Goal: Transaction & Acquisition: Purchase product/service

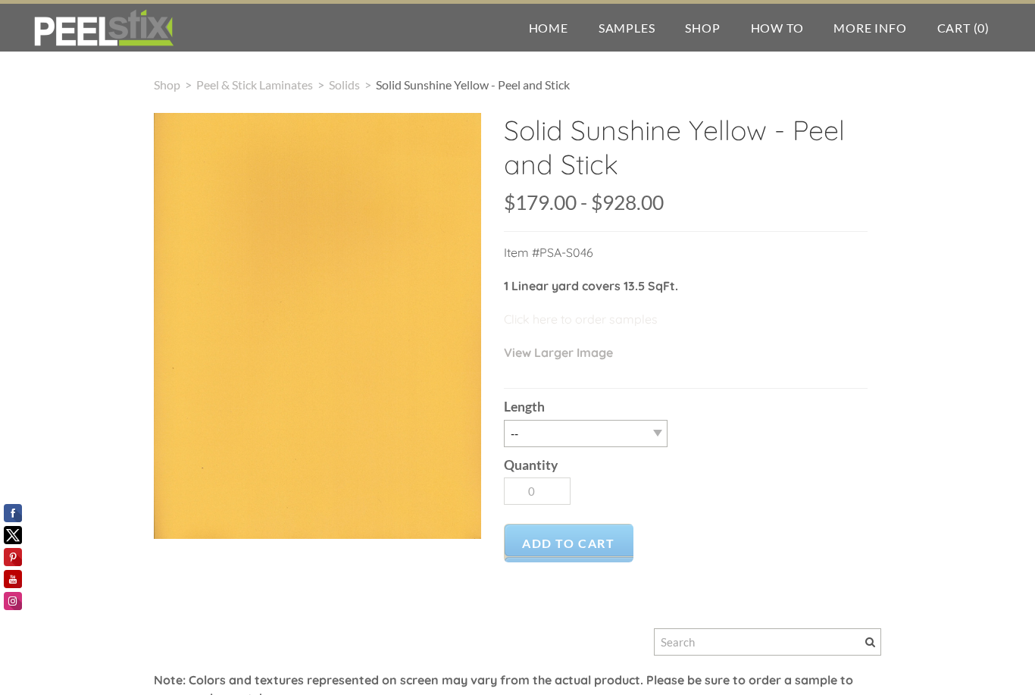
scroll to position [37, 0]
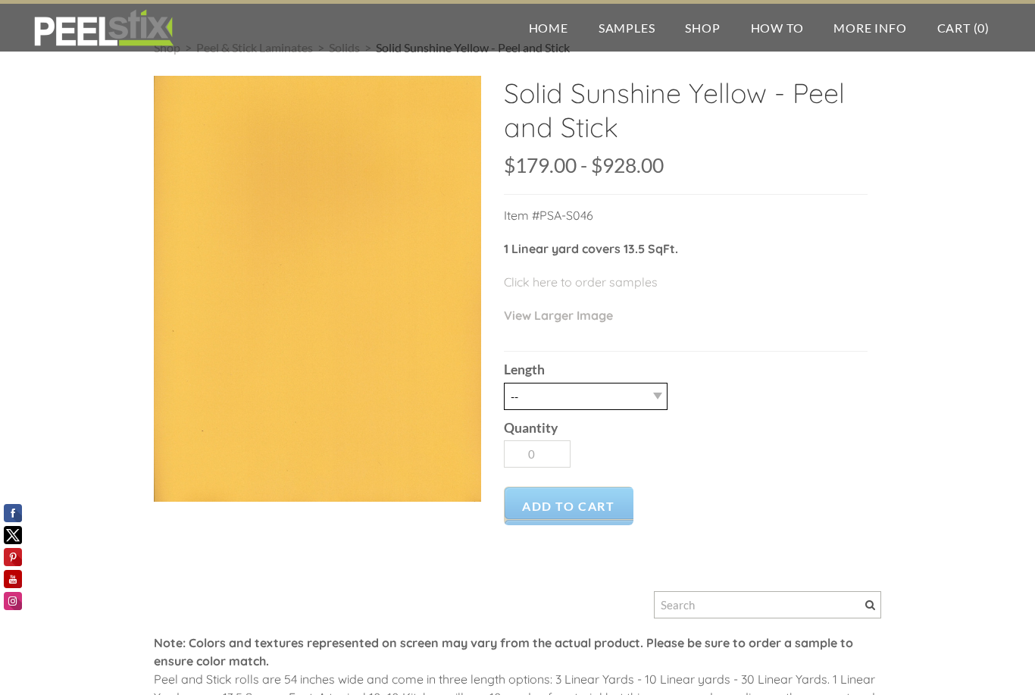
select select "3LY"
type input "1"
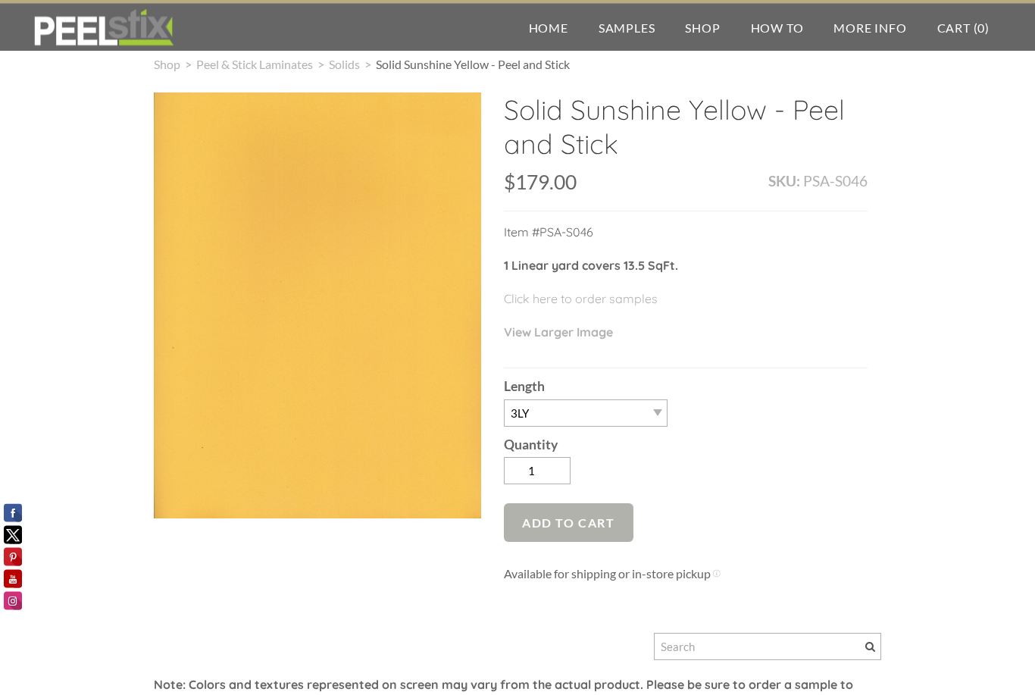
scroll to position [20, 0]
click at [596, 516] on span "Add to Cart" at bounding box center [569, 522] width 130 height 39
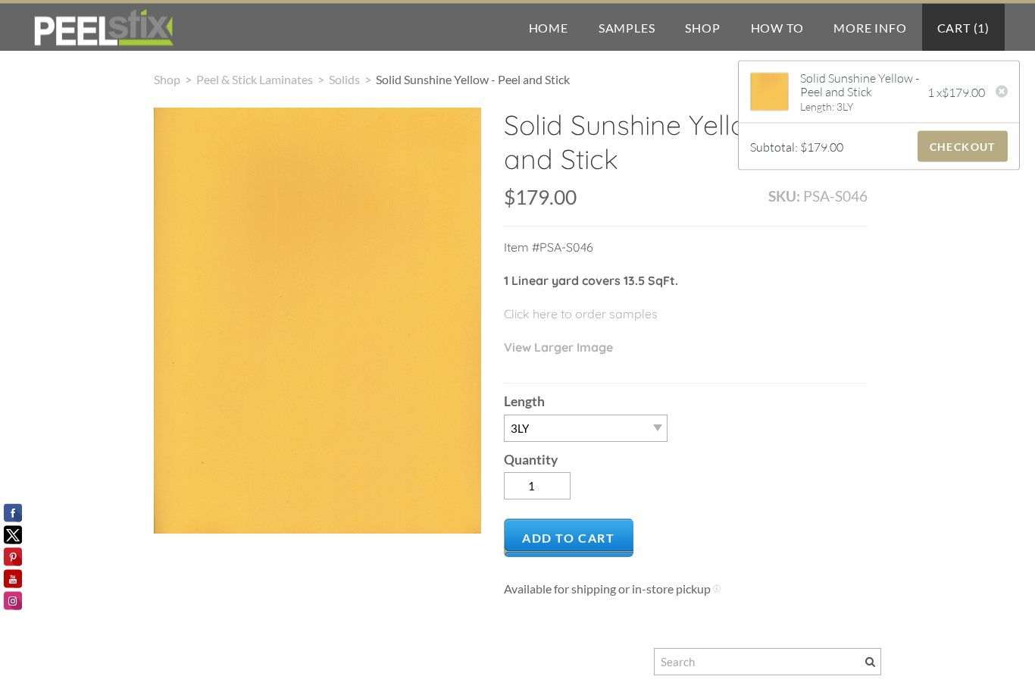
scroll to position [0, 0]
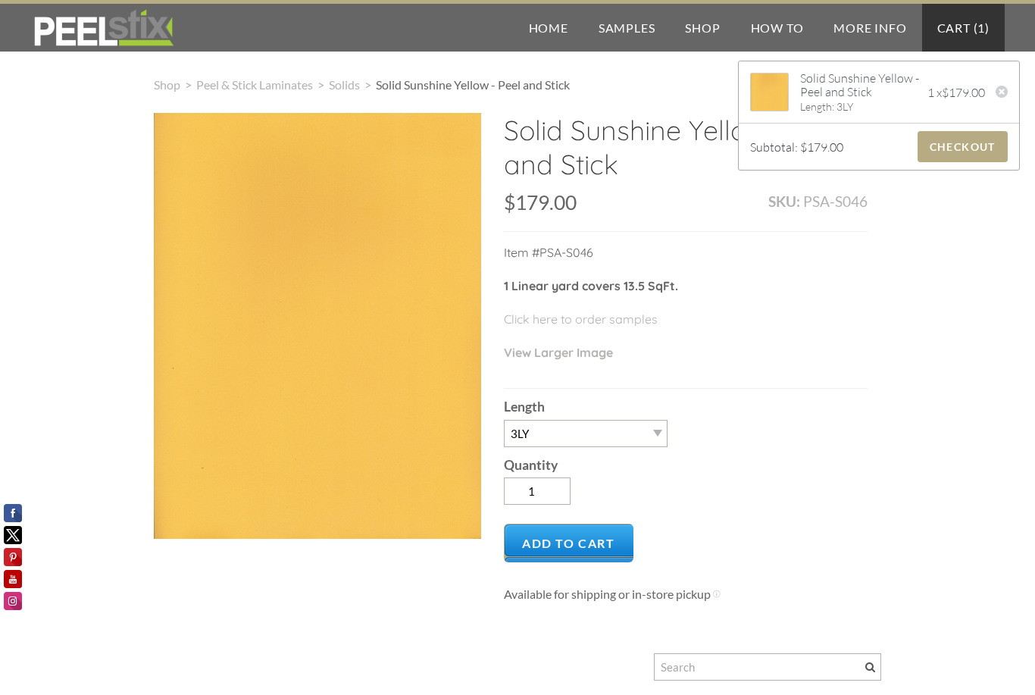
click at [785, 286] on p "1 Linear yard covers 13.5 SqFt." at bounding box center [686, 293] width 364 height 33
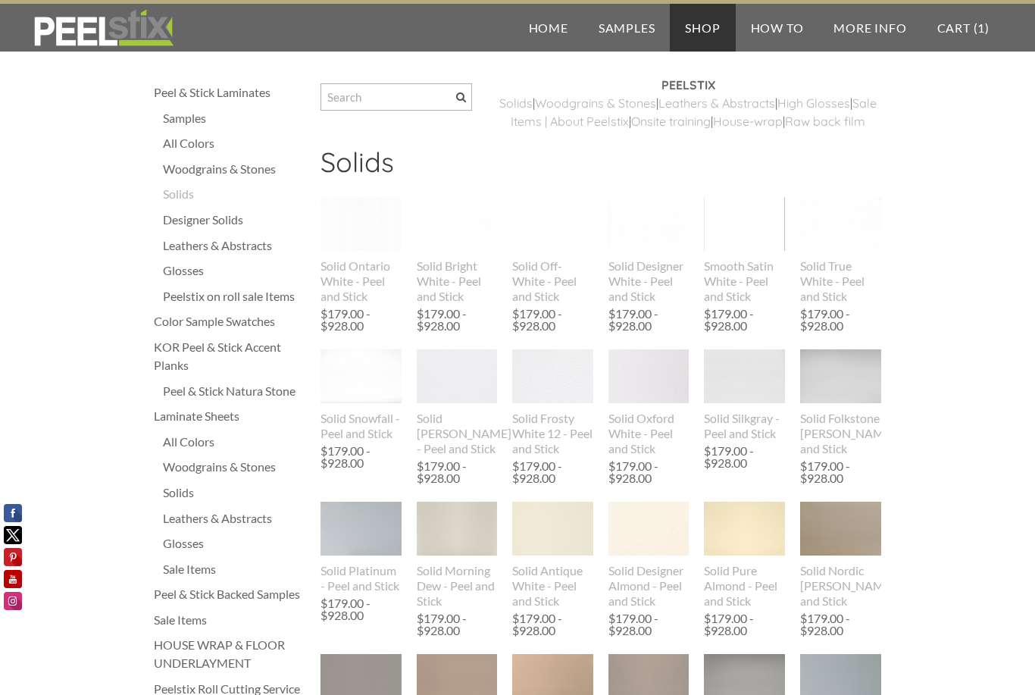
click at [199, 417] on div "Laminate Sheets" at bounding box center [230, 416] width 152 height 18
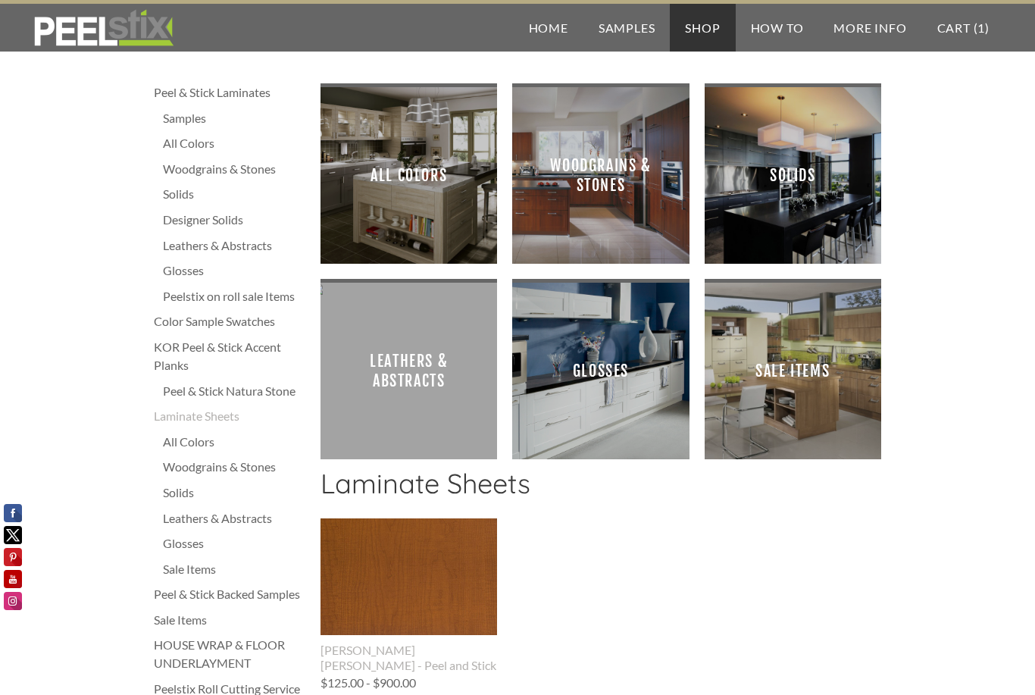
click at [178, 624] on div "Sale Items" at bounding box center [230, 620] width 152 height 18
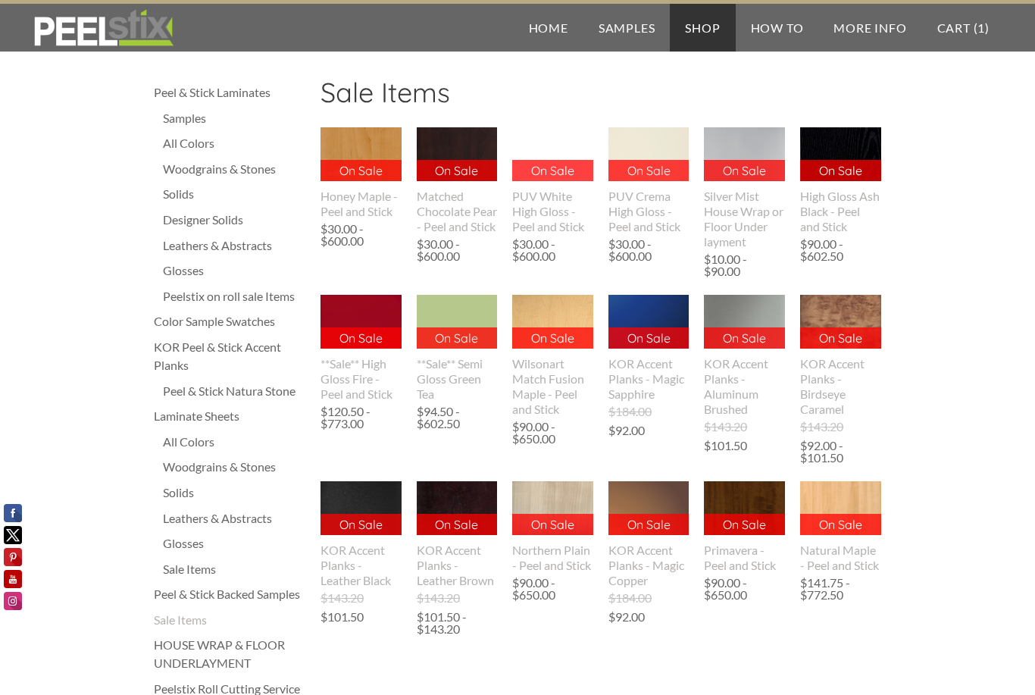
click at [246, 89] on div "Peel & Stick Laminates" at bounding box center [230, 92] width 152 height 18
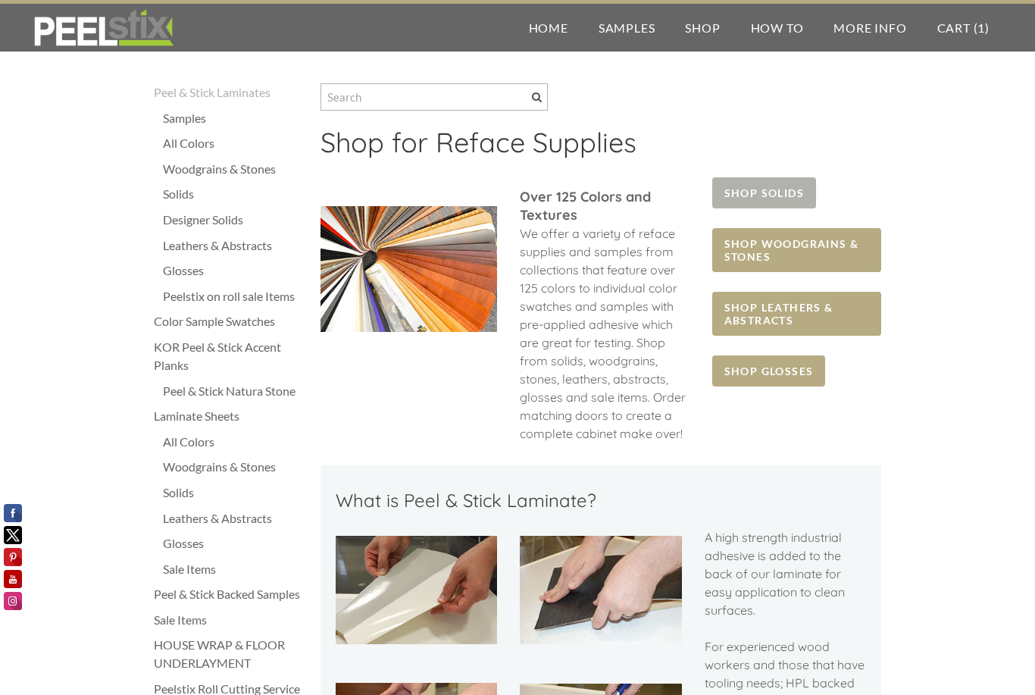
click at [749, 189] on span "SHOP SOLIDS" at bounding box center [764, 192] width 104 height 31
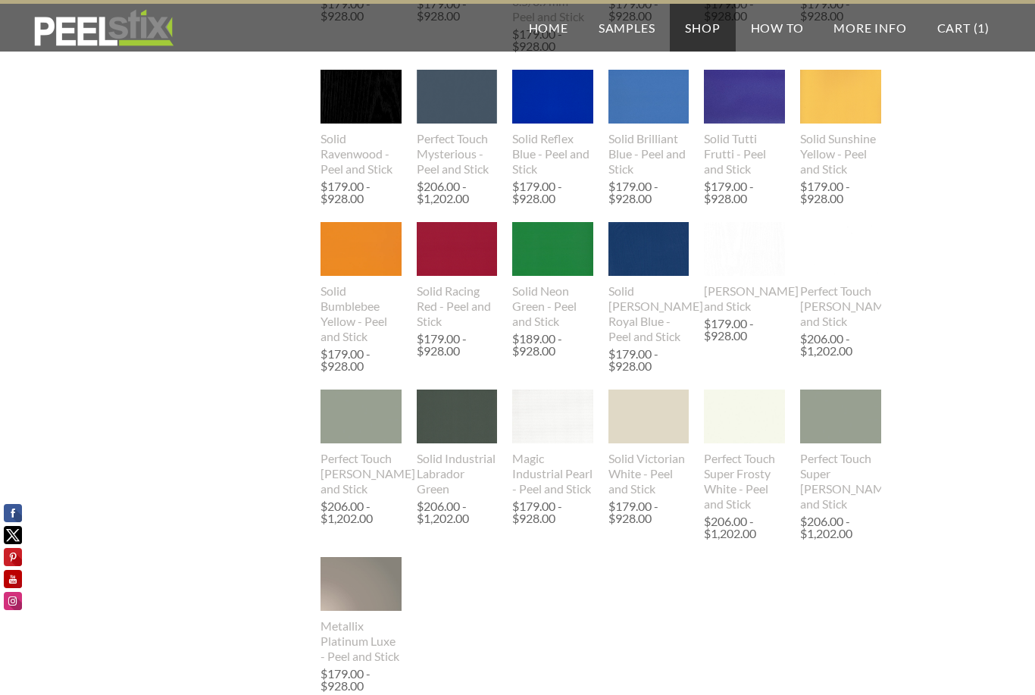
scroll to position [1069, 0]
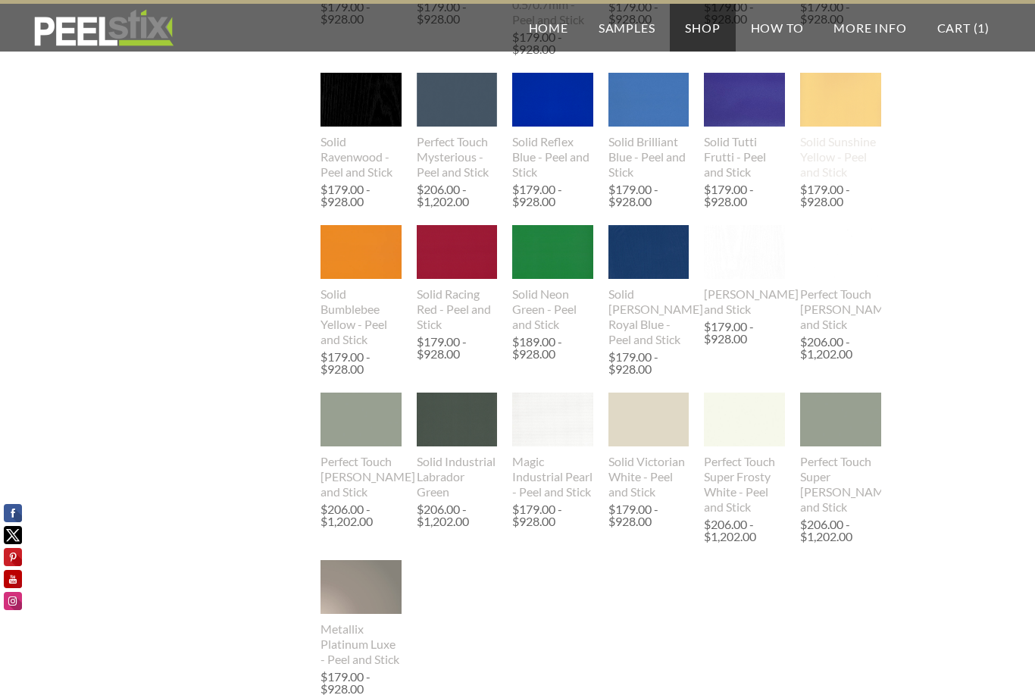
click at [833, 108] on img at bounding box center [840, 100] width 81 height 105
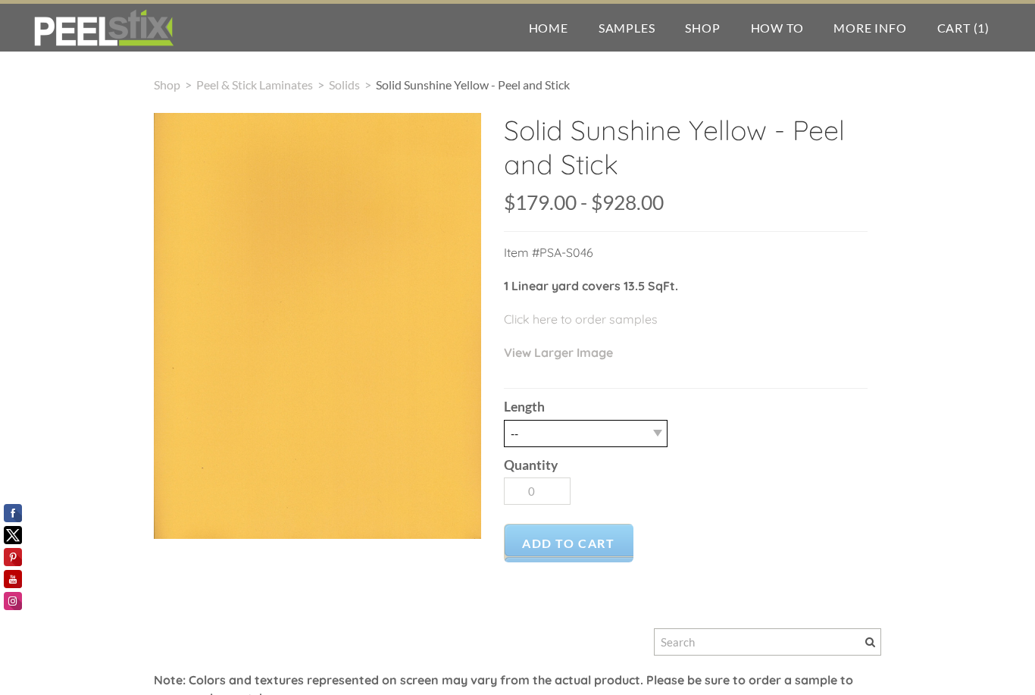
select select "3LY"
type input "1"
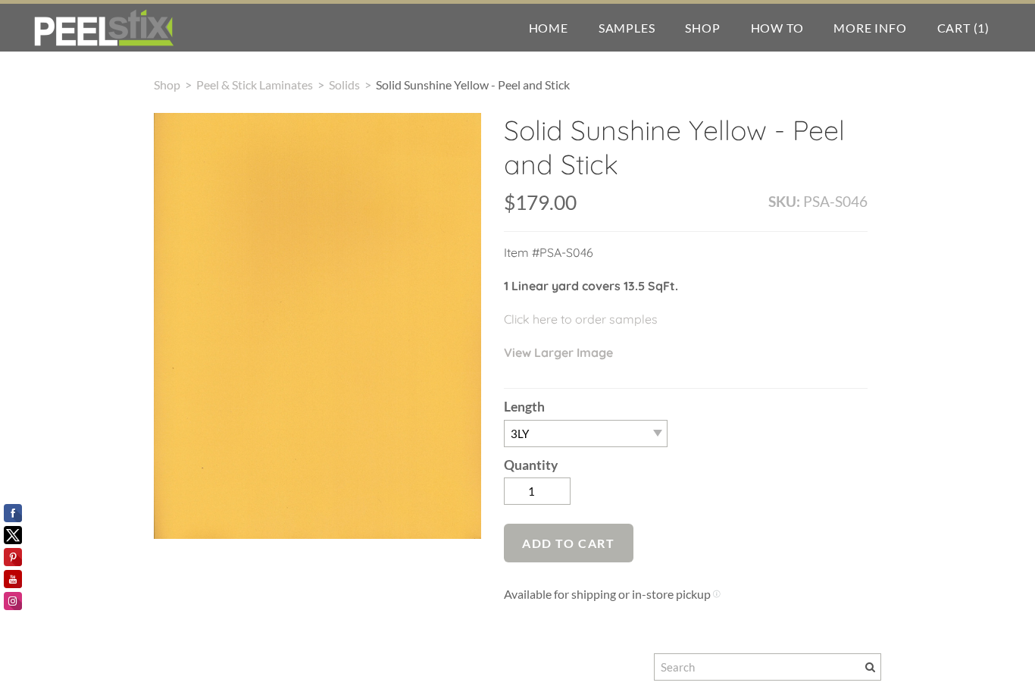
click at [617, 549] on span "Add to Cart" at bounding box center [569, 543] width 130 height 39
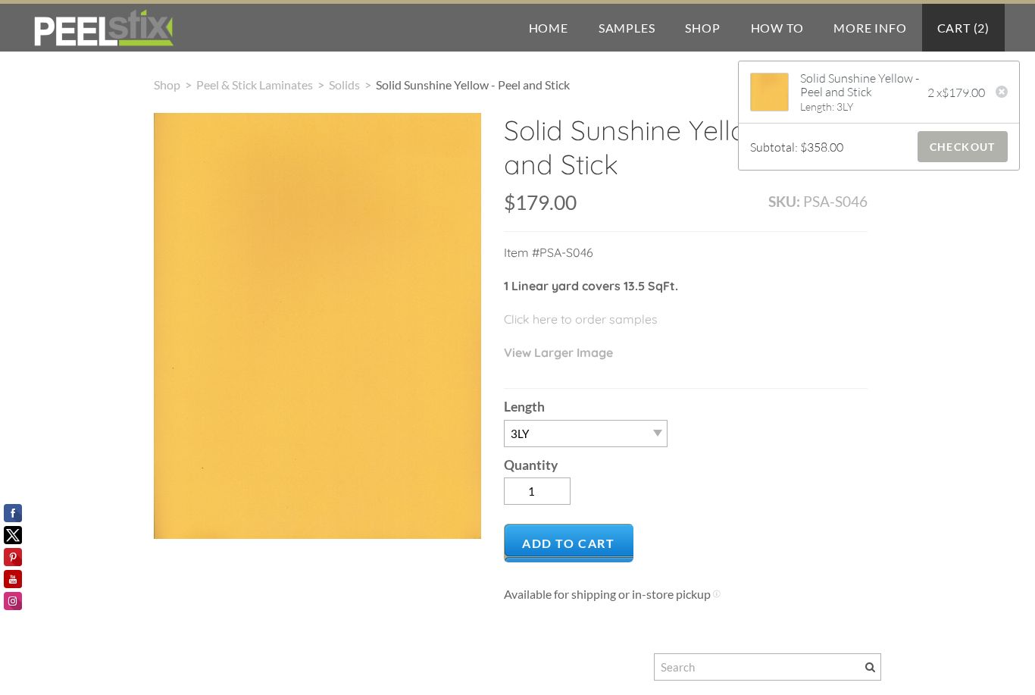
click at [953, 155] on span "Checkout" at bounding box center [963, 146] width 90 height 31
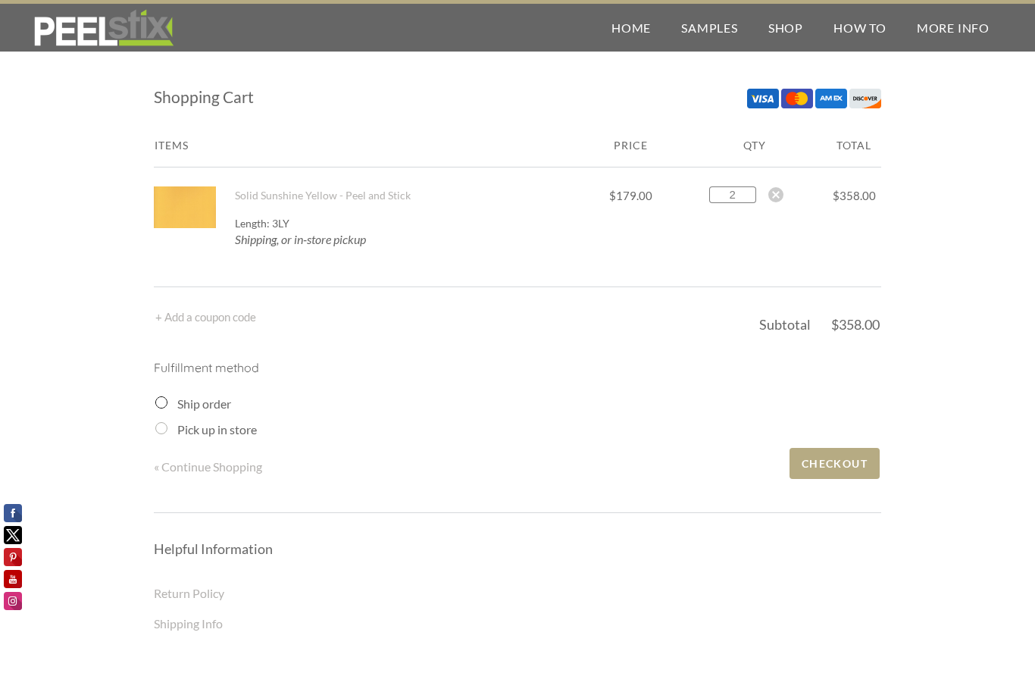
click at [742, 192] on input "2" at bounding box center [732, 194] width 47 height 17
type input "1"
click at [160, 403] on input "Ship order" at bounding box center [161, 402] width 12 height 12
click at [160, 401] on input "Ship order" at bounding box center [161, 402] width 12 height 12
click at [164, 402] on input "Ship order" at bounding box center [161, 402] width 12 height 12
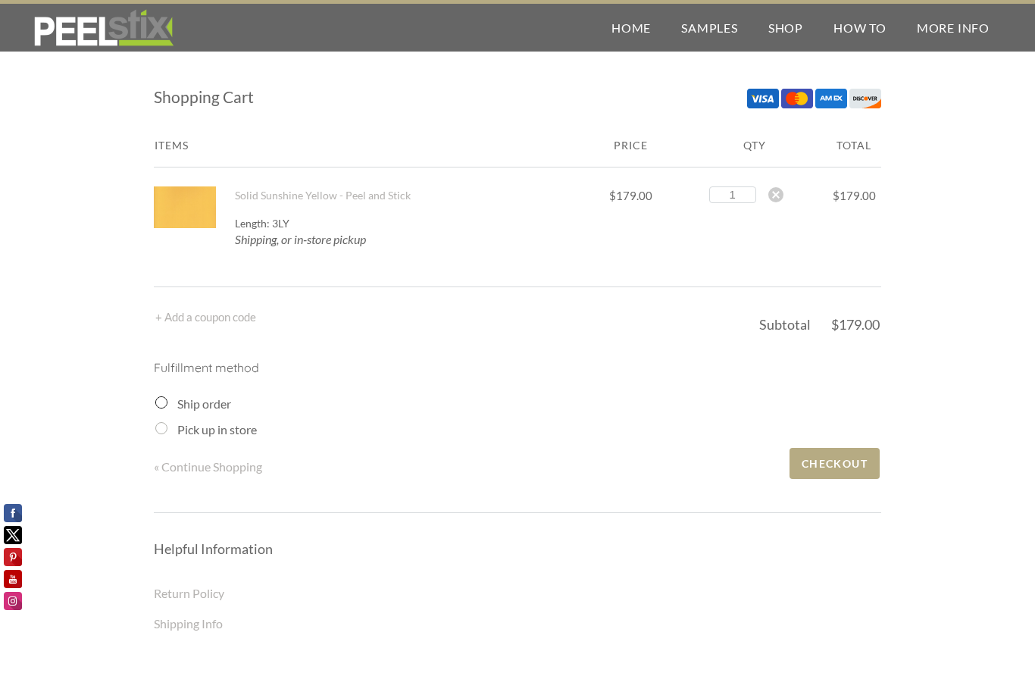
click at [164, 402] on input "Ship order" at bounding box center [161, 402] width 12 height 12
click at [161, 401] on input "Ship order" at bounding box center [161, 402] width 12 height 12
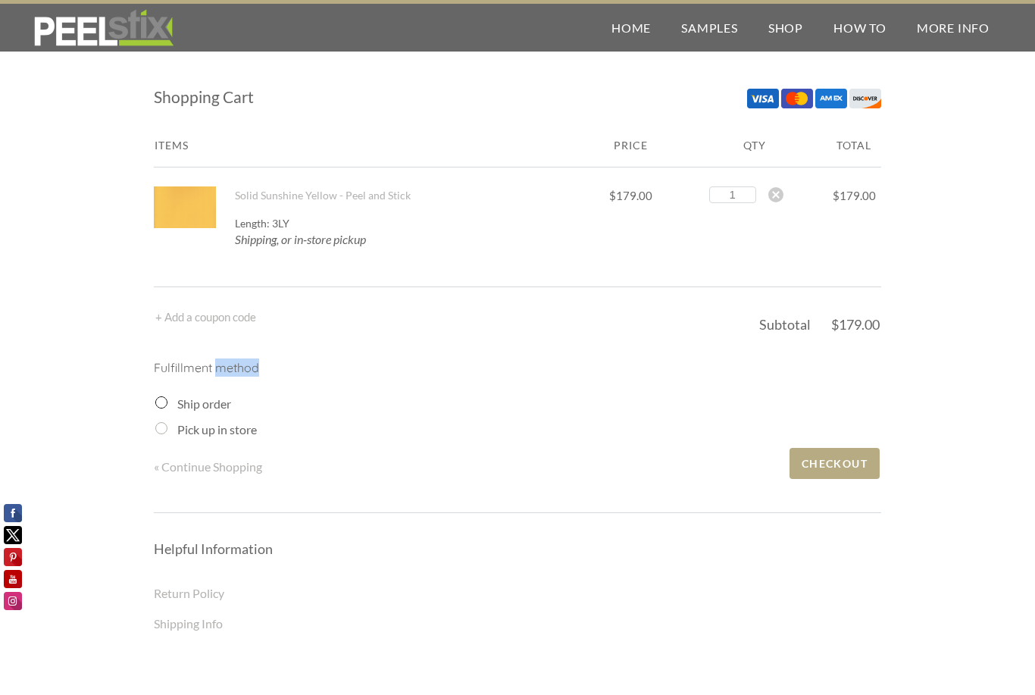
click at [161, 401] on input "Ship order" at bounding box center [161, 402] width 12 height 12
click at [160, 405] on input "Ship order" at bounding box center [161, 402] width 12 height 12
click at [151, 399] on div "Shopping Cart Items Price Qty Total Solid Sunshine Yellow - Peel and Stick 1 2 …" at bounding box center [517, 432] width 1035 height 775
click at [847, 463] on span "Checkout" at bounding box center [835, 463] width 90 height 31
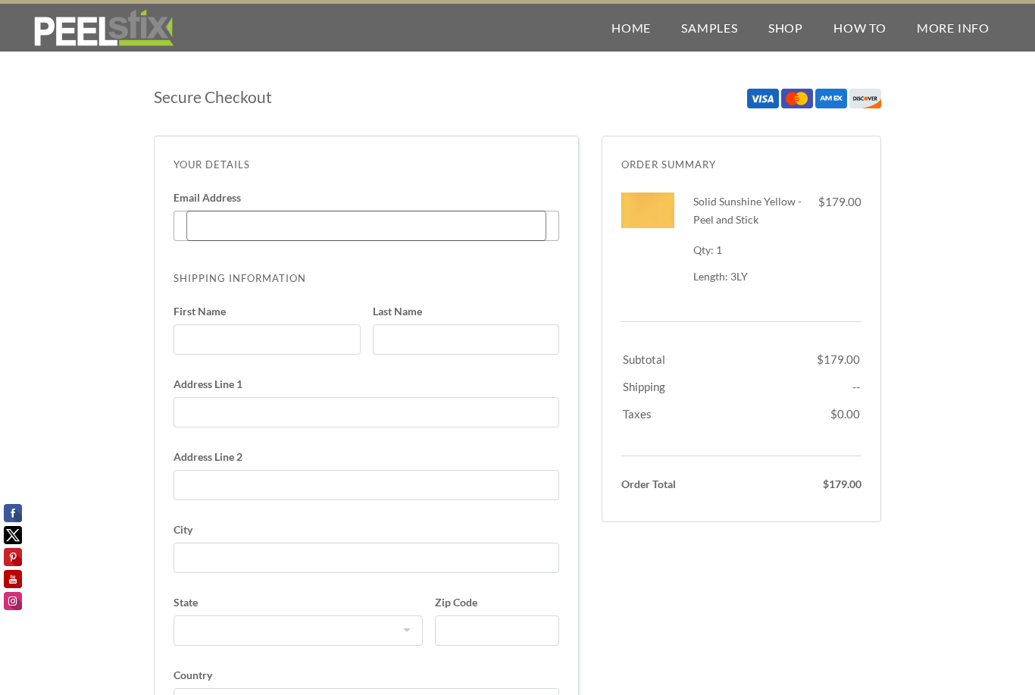
click at [330, 233] on input "Email Address Enter code" at bounding box center [366, 226] width 360 height 30
type input "[EMAIL_ADDRESS][PERSON_NAME][DOMAIN_NAME]"
click at [248, 332] on input "First Name" at bounding box center [267, 339] width 187 height 30
type input "[PERSON_NAME]"
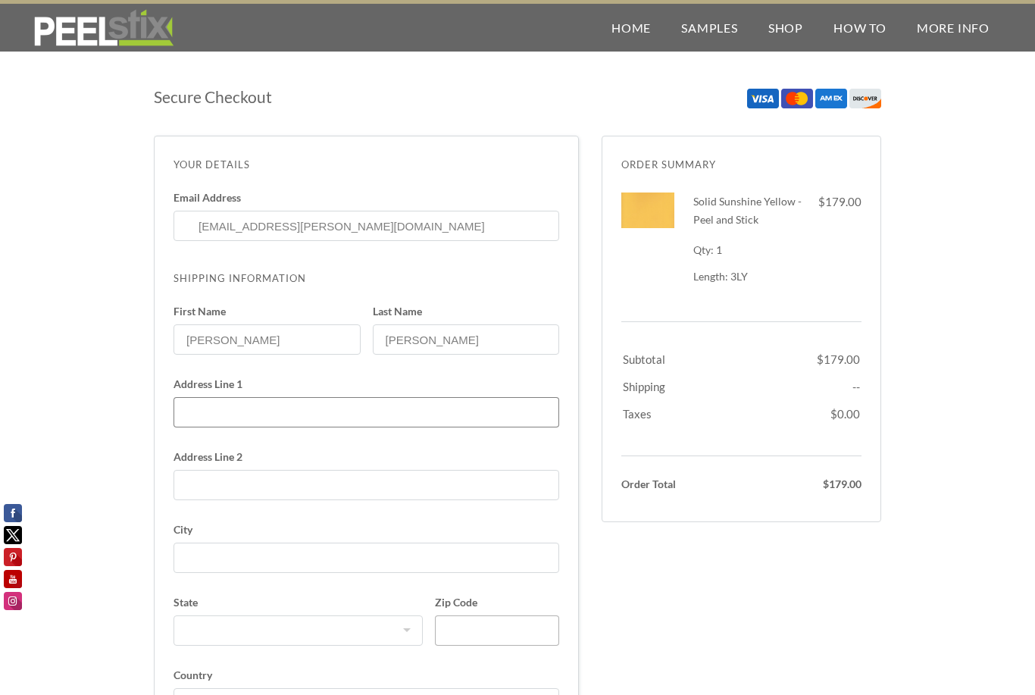
type input "[STREET_ADDRESS]"
type input "[PERSON_NAME]"
select select "MT"
type input "59929"
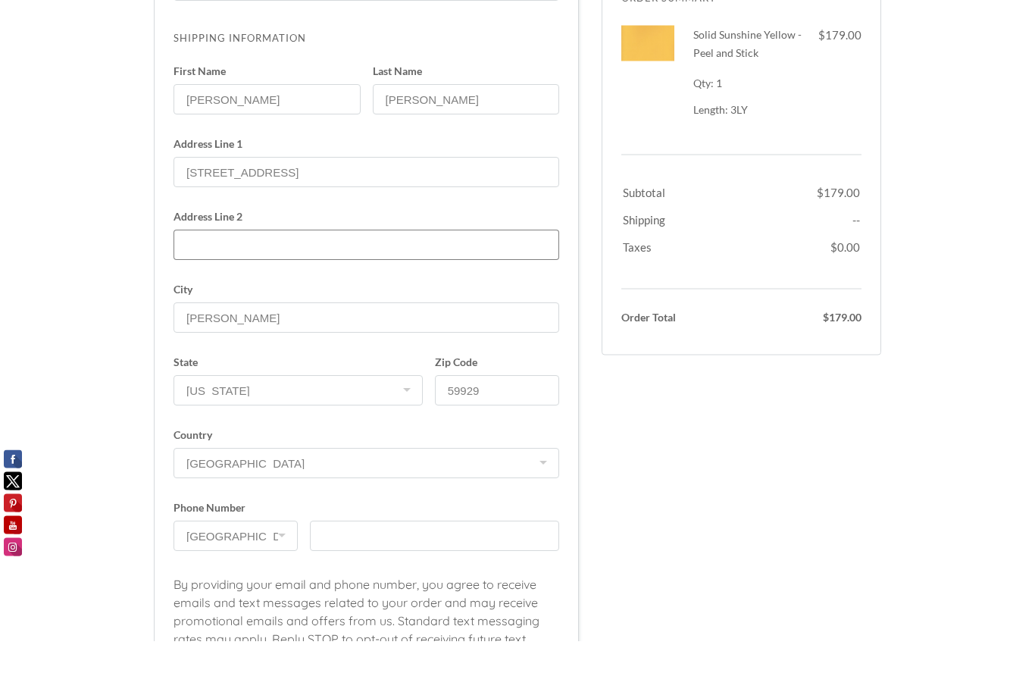
scroll to position [189, 0]
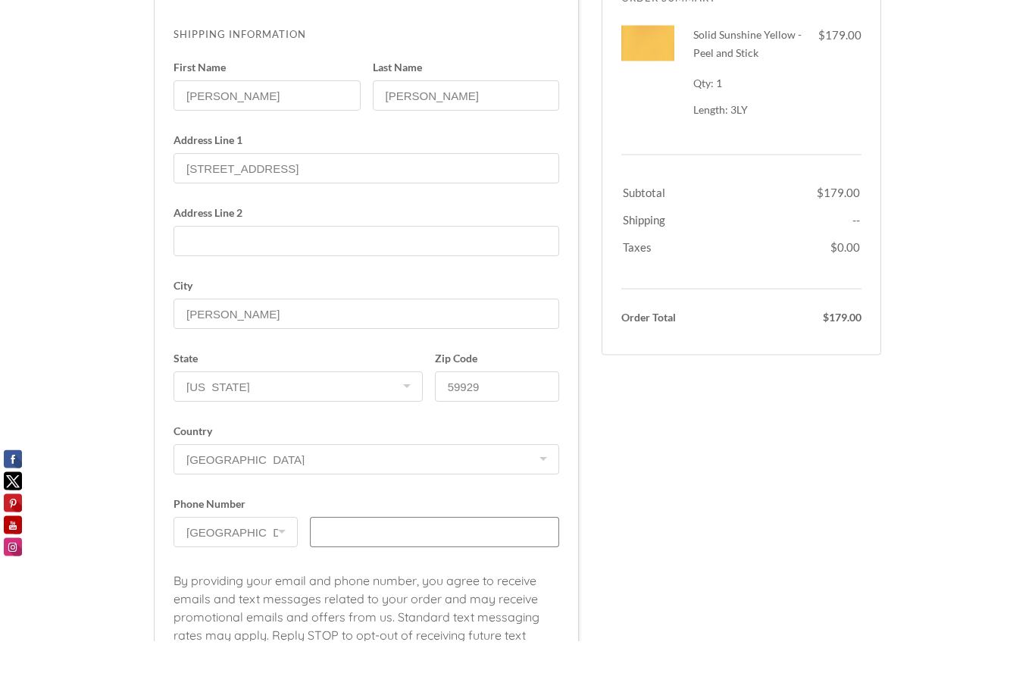
click at [449, 571] on input "text" at bounding box center [434, 586] width 249 height 30
type input "4065399602"
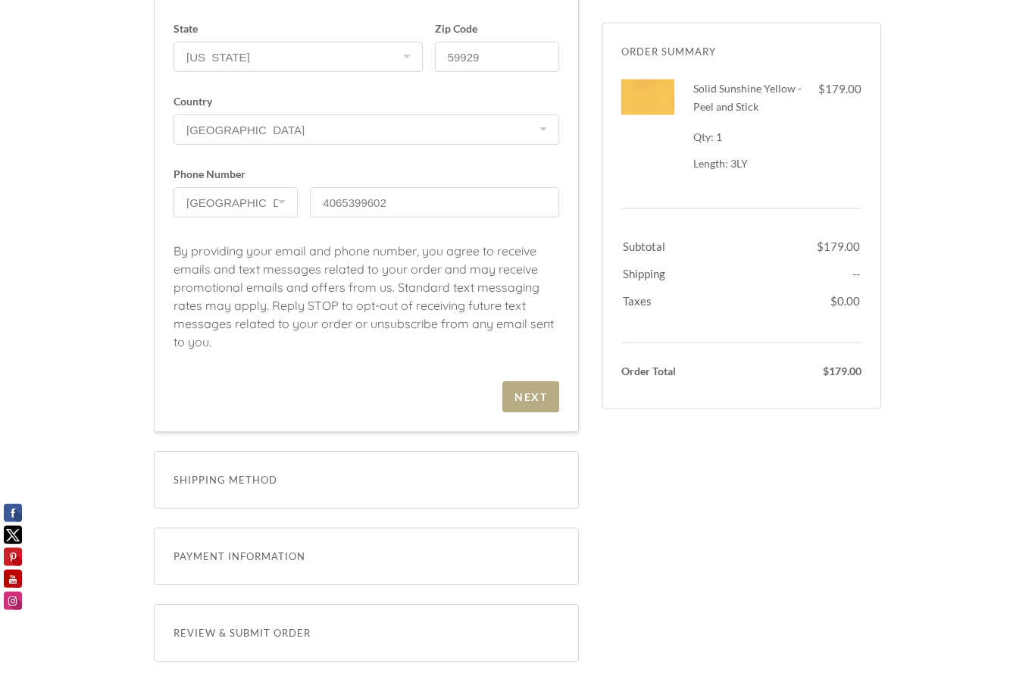
scroll to position [577, 0]
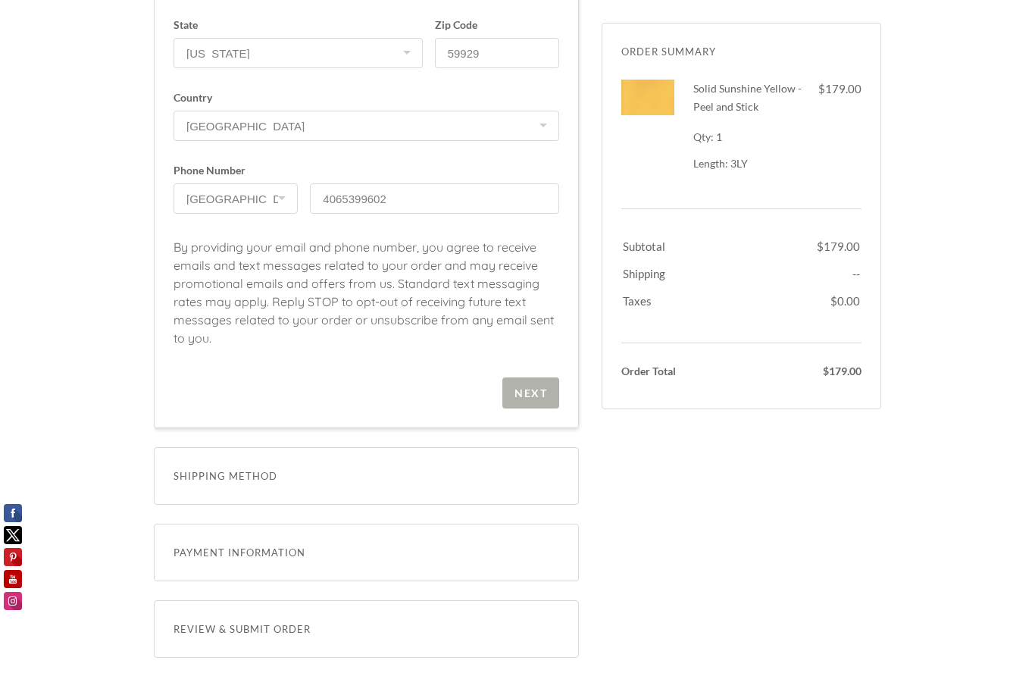
click at [534, 403] on span "Next" at bounding box center [530, 392] width 57 height 31
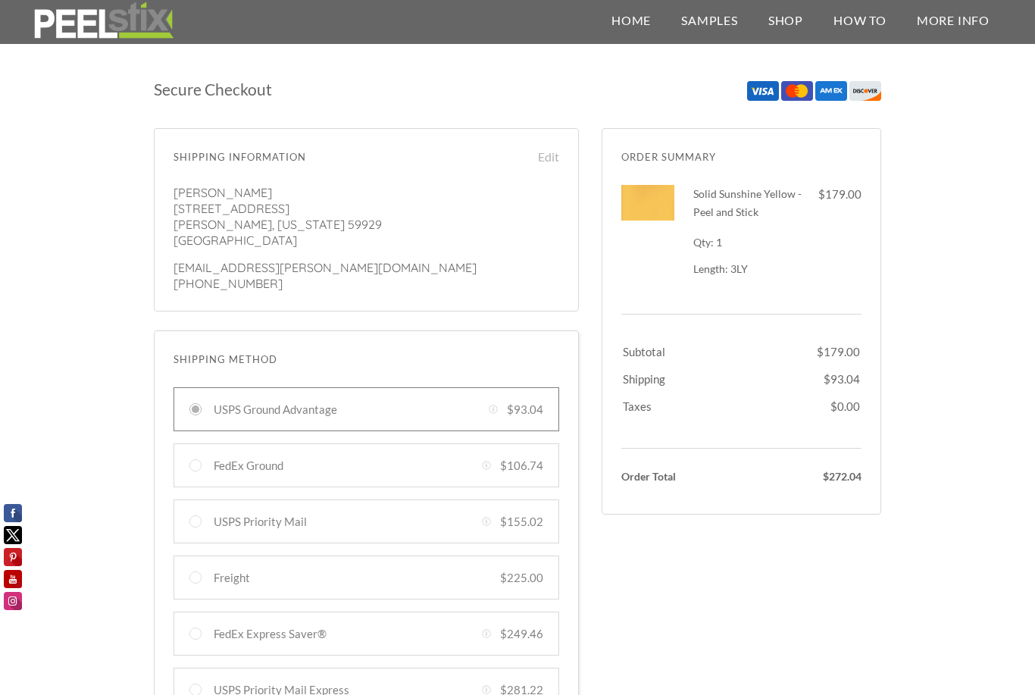
scroll to position [0, 0]
